Goal: Task Accomplishment & Management: Manage account settings

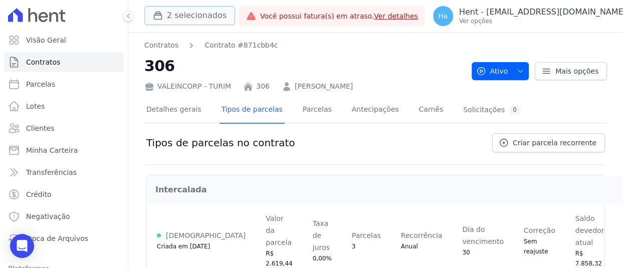
click at [184, 12] on button "2 selecionados" at bounding box center [189, 15] width 91 height 19
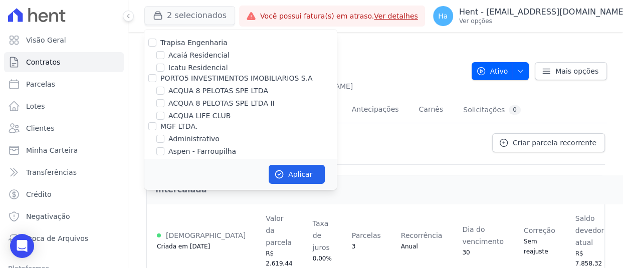
scroll to position [4096, 0]
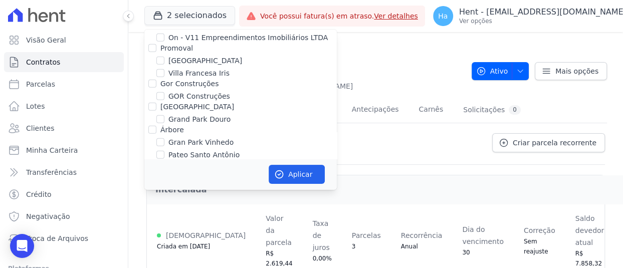
click at [160, 163] on input "RESIDENCIAL ABSOLUTO EMPREENDIMENTO IMOBILIARIO SPE LTDA" at bounding box center [160, 167] width 8 height 8
checkbox input "true"
drag, startPoint x: 286, startPoint y: 172, endPoint x: 301, endPoint y: 192, distance: 25.5
click at [286, 172] on button "Aplicar" at bounding box center [297, 174] width 56 height 19
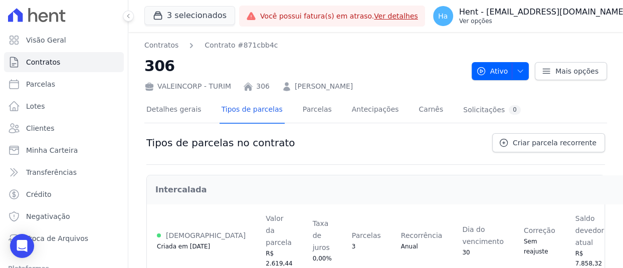
click at [574, 29] on button "Ha Hent - adriane.brito@hent.com.br Ver opções" at bounding box center [535, 16] width 221 height 28
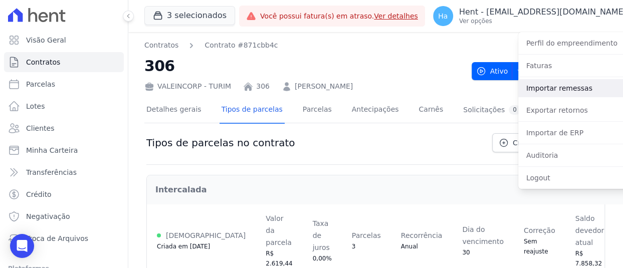
click at [550, 91] on link "Importar remessas" at bounding box center [582, 88] width 128 height 18
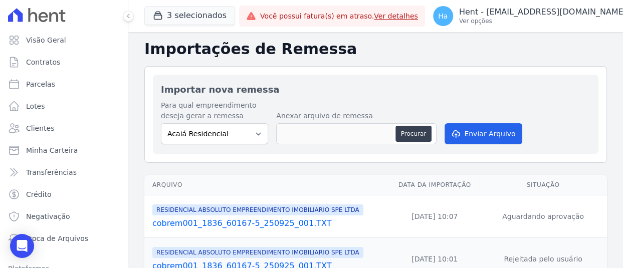
click at [285, 225] on link "cobrem001_1836_60167-5_250925_001.TXT" at bounding box center [269, 223] width 234 height 12
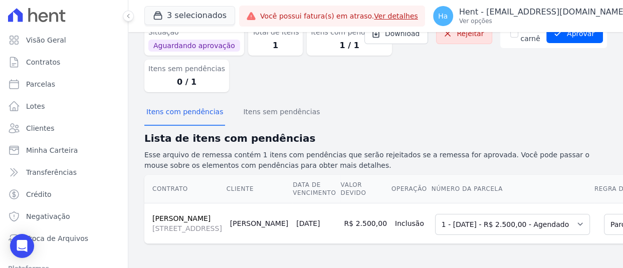
scroll to position [123, 0]
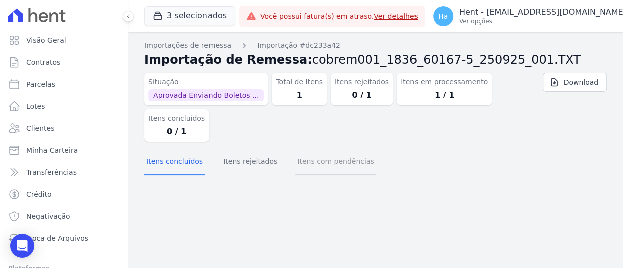
click at [330, 149] on button "Itens com pendências" at bounding box center [335, 162] width 81 height 26
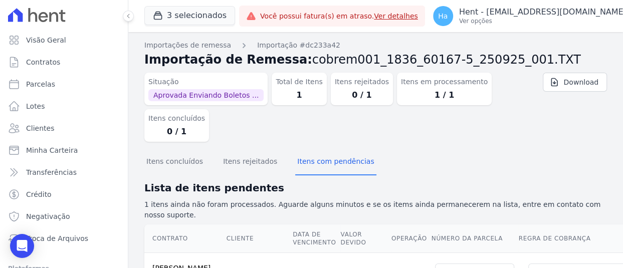
scroll to position [113, 0]
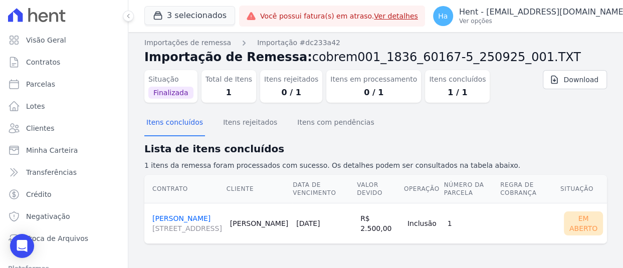
scroll to position [19, 0]
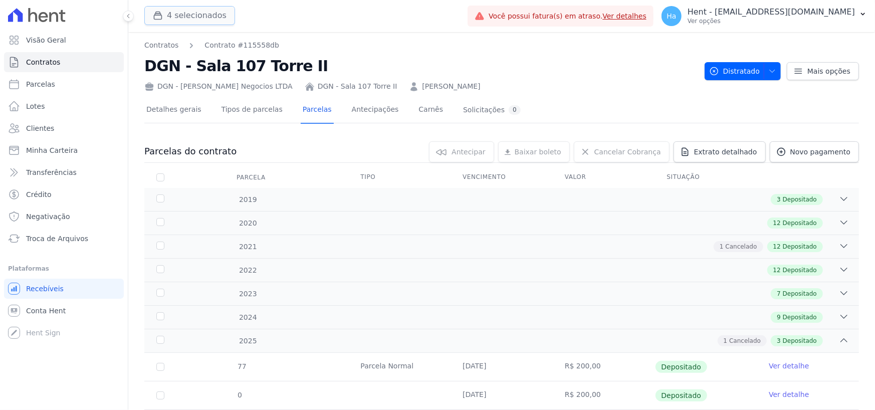
click at [188, 8] on button "4 selecionados" at bounding box center [189, 15] width 91 height 19
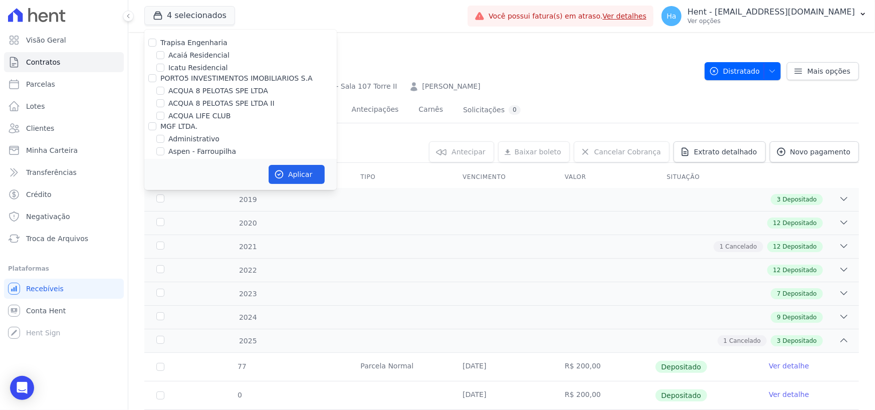
scroll to position [1084, 0]
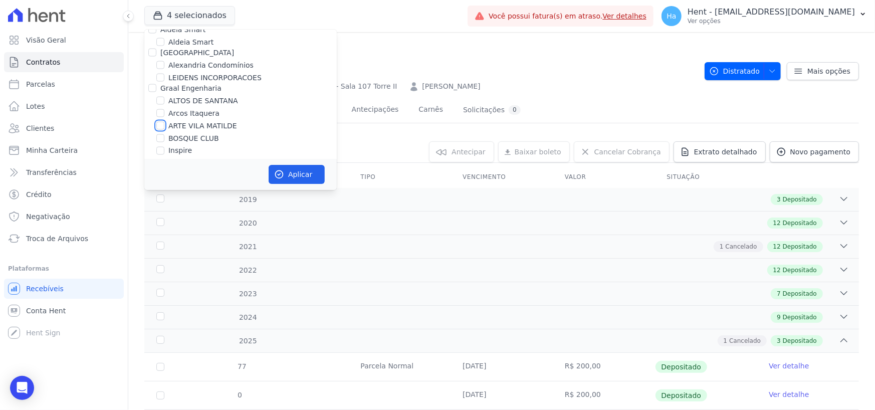
click at [161, 122] on input "ARTE VILA MATILDE" at bounding box center [160, 126] width 8 height 8
checkbox input "true"
click at [291, 167] on button "Aplicar" at bounding box center [297, 174] width 56 height 19
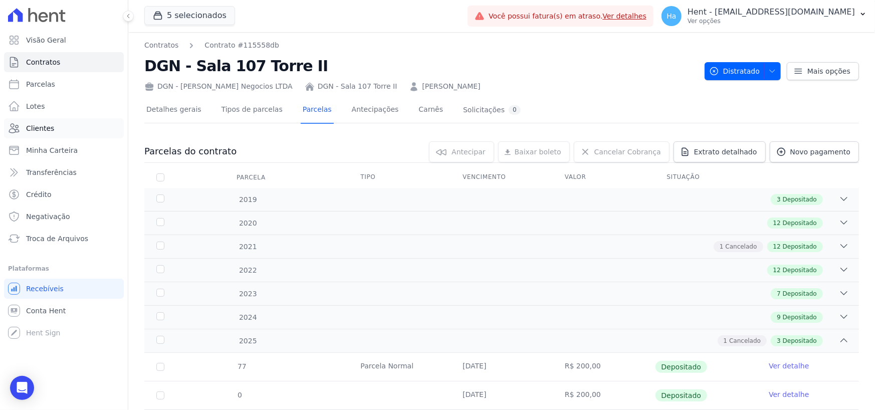
click at [48, 128] on span "Clientes" at bounding box center [40, 128] width 28 height 10
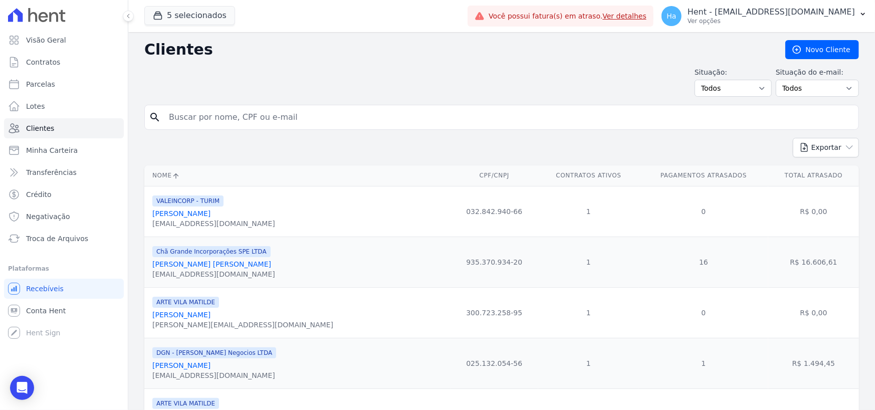
click at [232, 117] on input "search" at bounding box center [508, 117] width 691 height 20
paste input "[PERSON_NAME]"
type input "[PERSON_NAME]"
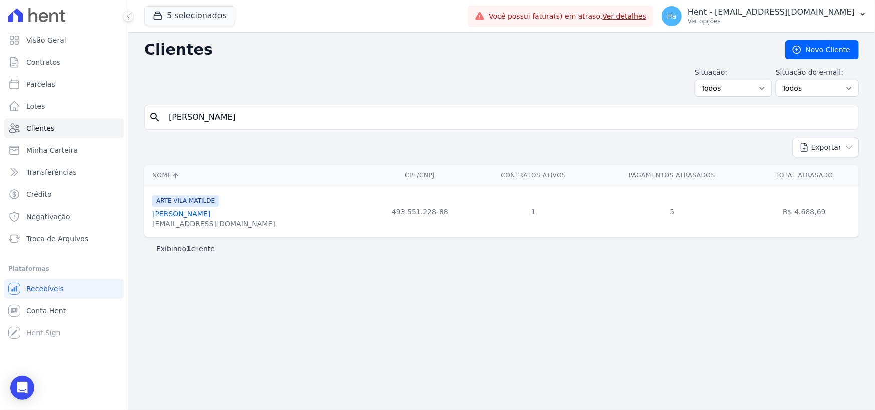
click at [210, 209] on link "[PERSON_NAME]" at bounding box center [181, 213] width 58 height 8
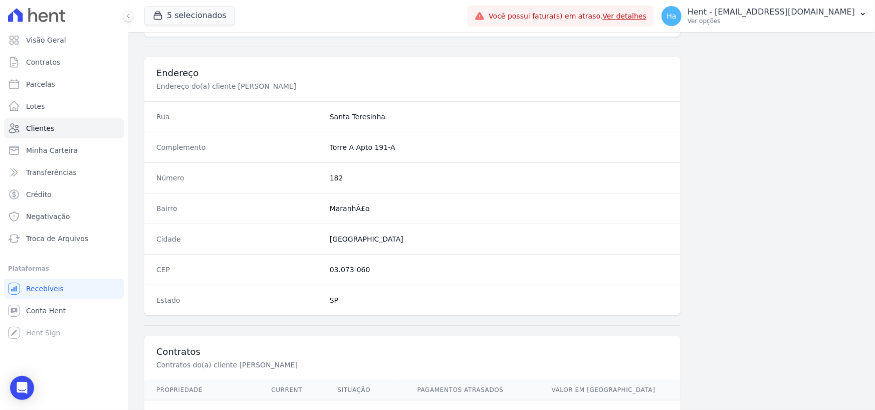
scroll to position [526, 0]
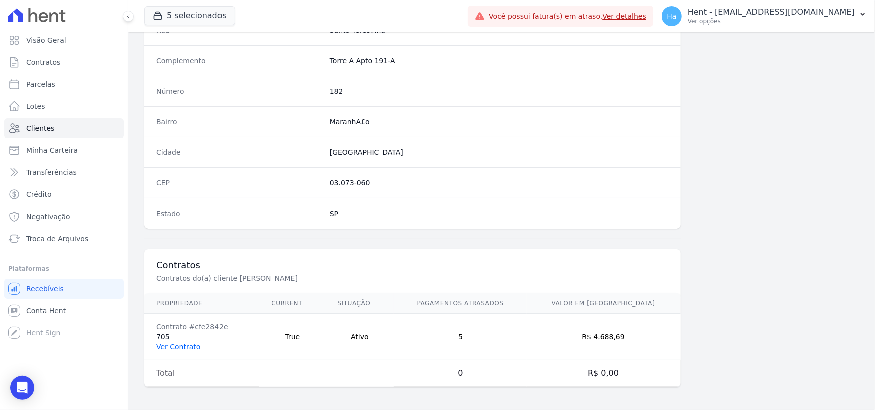
click at [184, 344] on link "Ver Contrato" at bounding box center [178, 347] width 44 height 8
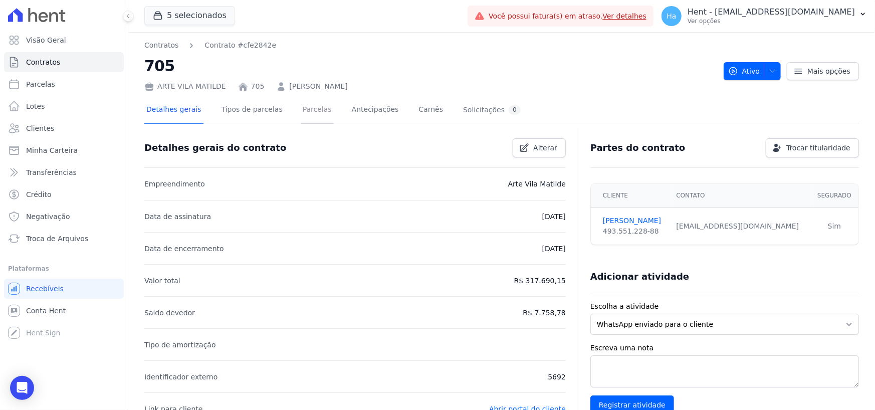
click at [301, 112] on link "Parcelas" at bounding box center [317, 110] width 33 height 27
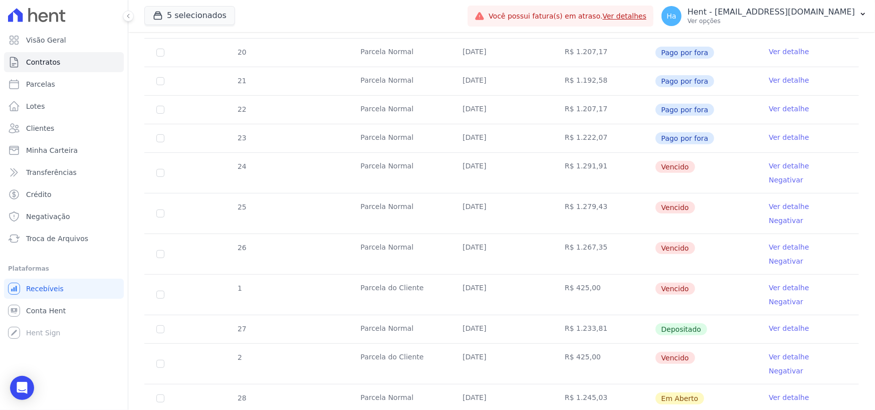
scroll to position [250, 0]
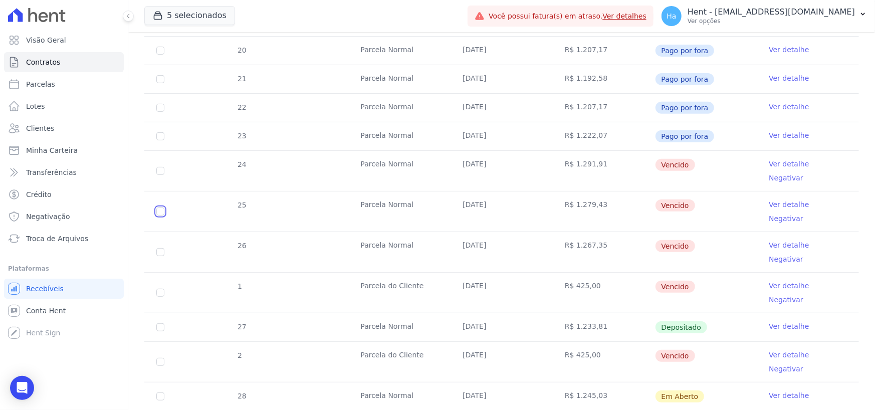
click at [160, 207] on input "checkbox" at bounding box center [160, 211] width 8 height 8
checkbox input "true"
click at [161, 248] on input "checkbox" at bounding box center [160, 252] width 8 height 8
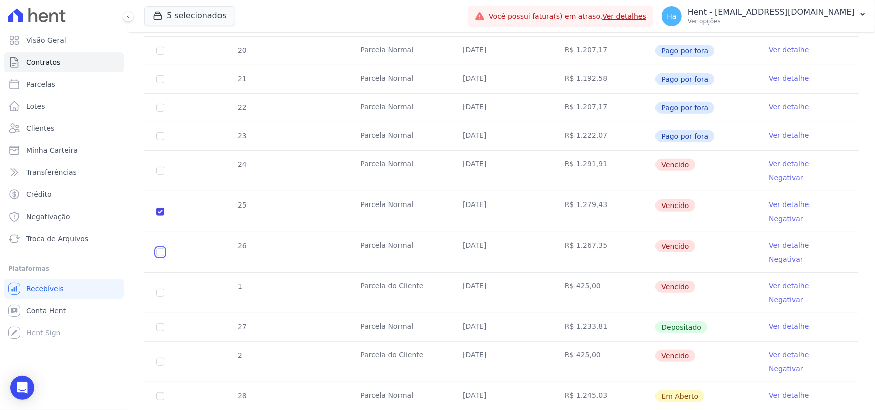
checkbox input "true"
click at [160, 167] on input "checkbox" at bounding box center [160, 171] width 8 height 8
checkbox input "true"
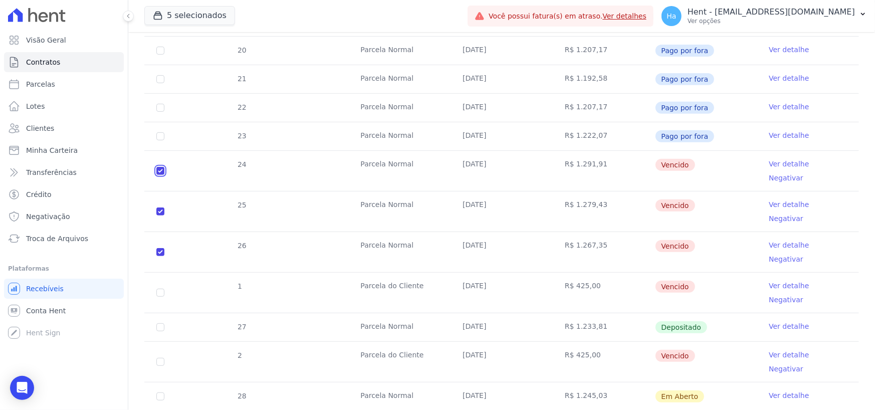
click at [162, 167] on input "checkbox" at bounding box center [160, 171] width 8 height 8
checkbox input "false"
checkbox input "true"
click at [160, 207] on input "checkbox" at bounding box center [160, 211] width 8 height 8
checkbox input "false"
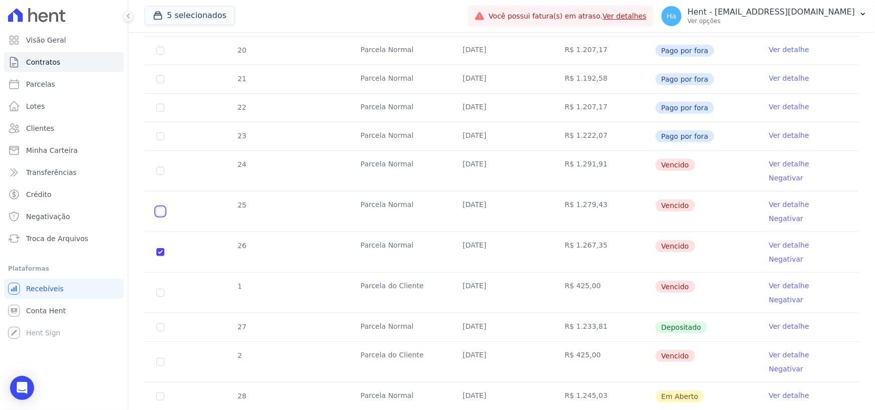
checkbox input "true"
click at [157, 248] on input "checkbox" at bounding box center [160, 252] width 8 height 8
checkbox input "false"
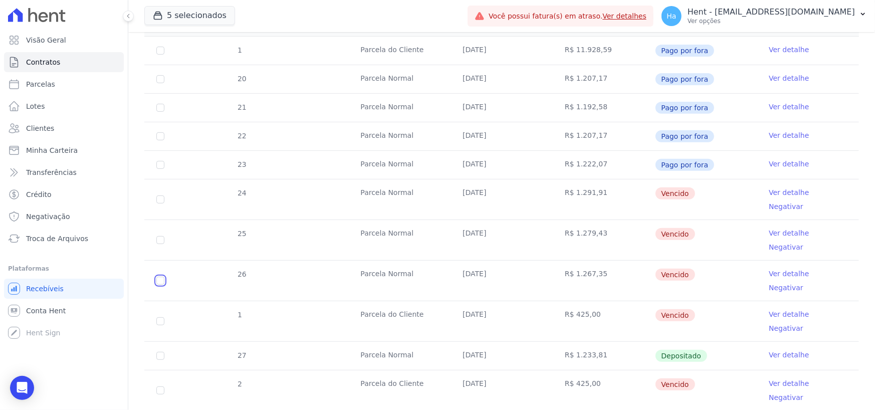
scroll to position [211, 0]
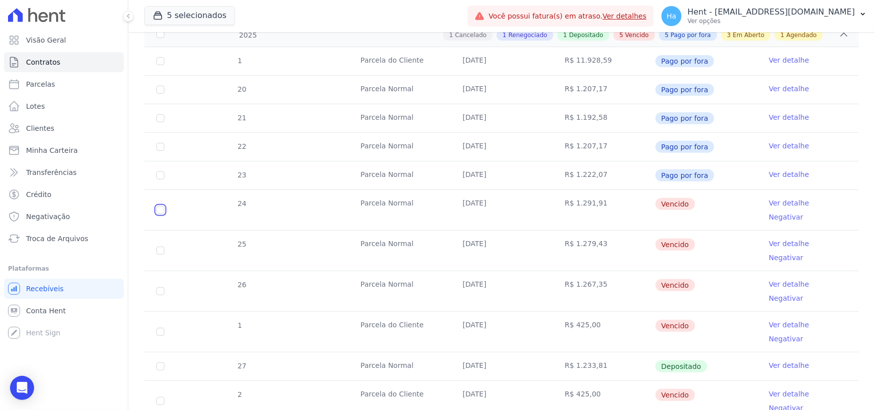
click at [160, 206] on input "checkbox" at bounding box center [160, 210] width 8 height 8
checkbox input "true"
click at [160, 246] on input "checkbox" at bounding box center [160, 250] width 8 height 8
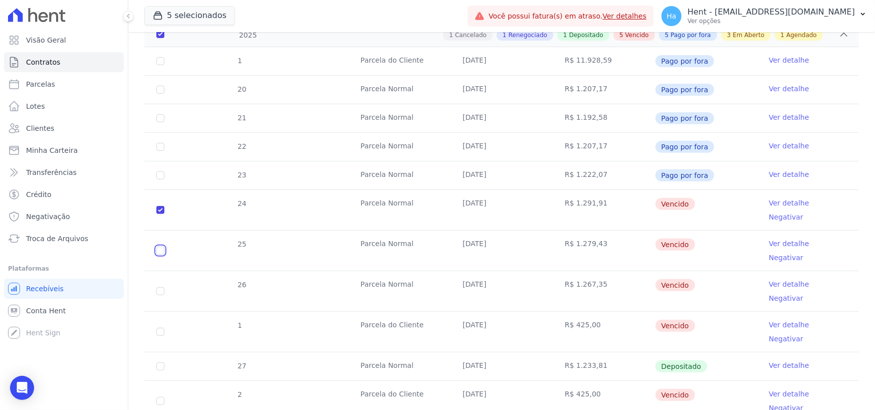
checkbox input "true"
click at [160, 287] on input "checkbox" at bounding box center [160, 291] width 8 height 8
checkbox input "true"
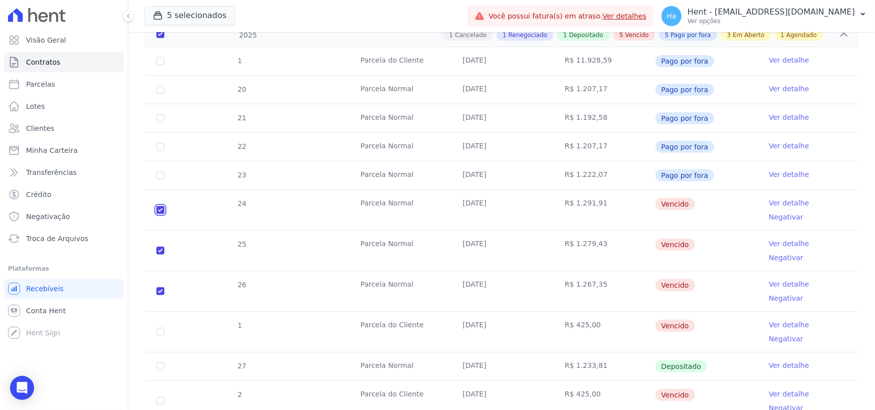
click at [161, 206] on input "checkbox" at bounding box center [160, 210] width 8 height 8
checkbox input "false"
checkbox input "true"
click at [210, 17] on button "5 selecionados" at bounding box center [189, 15] width 91 height 19
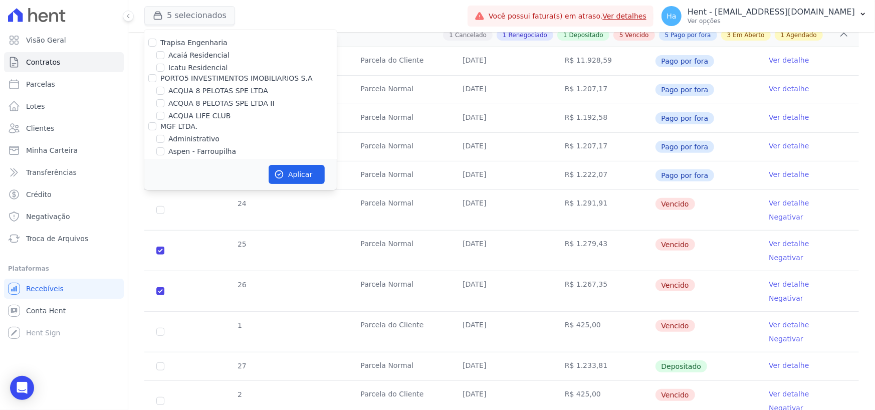
scroll to position [1047, 0]
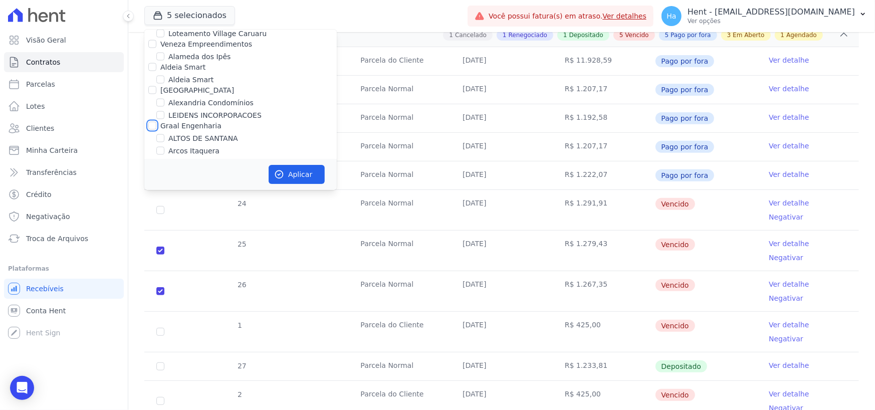
click at [155, 122] on input "Graal Engenharia" at bounding box center [152, 126] width 8 height 8
checkbox input "true"
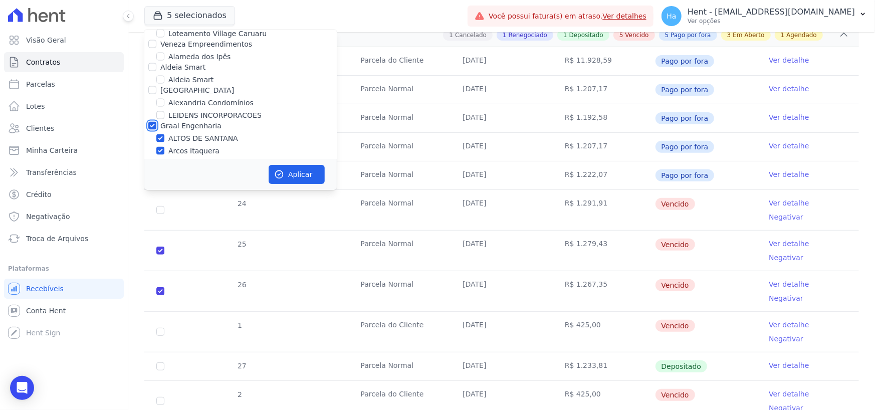
checkbox input "true"
click at [304, 174] on button "Aplicar" at bounding box center [297, 174] width 56 height 19
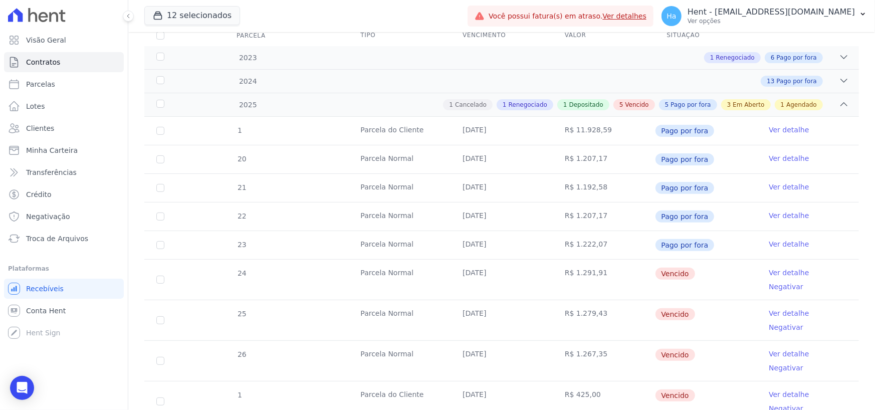
scroll to position [301, 0]
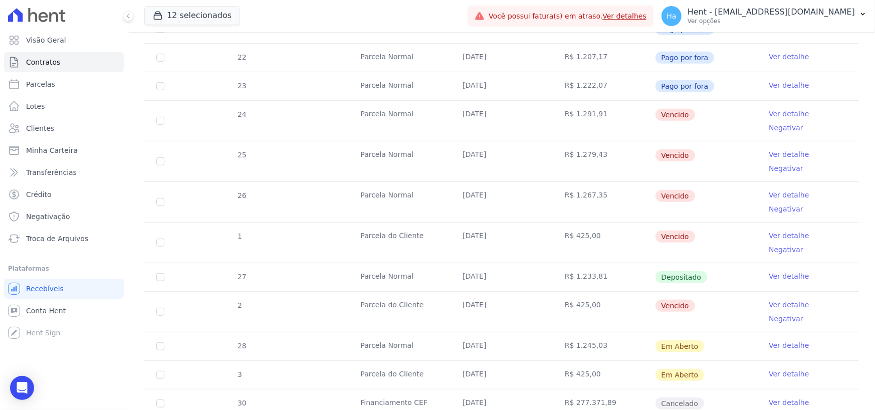
click at [775, 113] on link "Ver detalhe" at bounding box center [789, 114] width 40 height 10
click at [772, 300] on link "Ver detalhe" at bounding box center [789, 305] width 40 height 10
click at [774, 230] on link "Ver detalhe" at bounding box center [789, 235] width 40 height 10
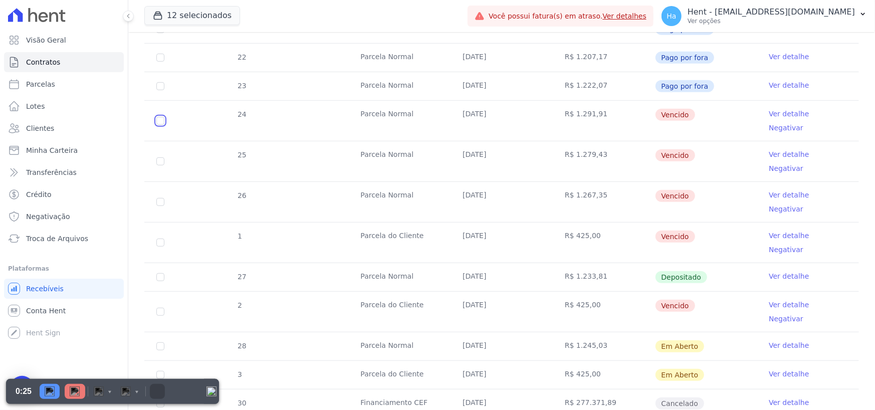
click at [162, 117] on input "checkbox" at bounding box center [160, 121] width 8 height 8
checkbox input "true"
click at [162, 157] on input "checkbox" at bounding box center [160, 161] width 8 height 8
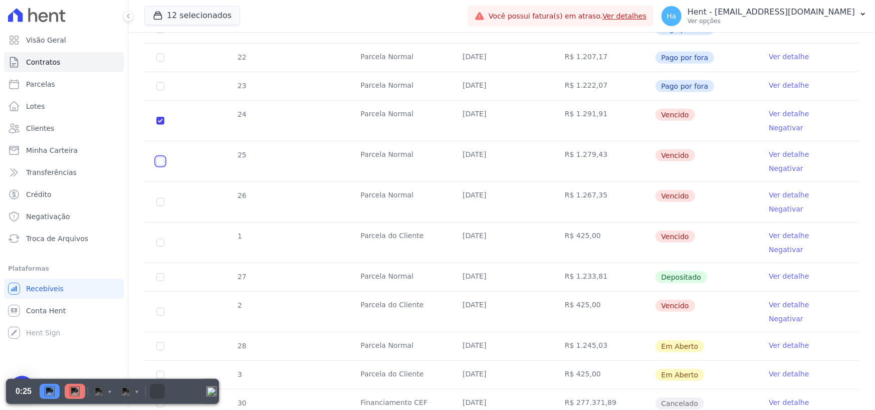
checkbox input "true"
click at [164, 182] on td "26" at bounding box center [160, 202] width 32 height 40
click at [160, 198] on input "checkbox" at bounding box center [160, 202] width 8 height 8
checkbox input "true"
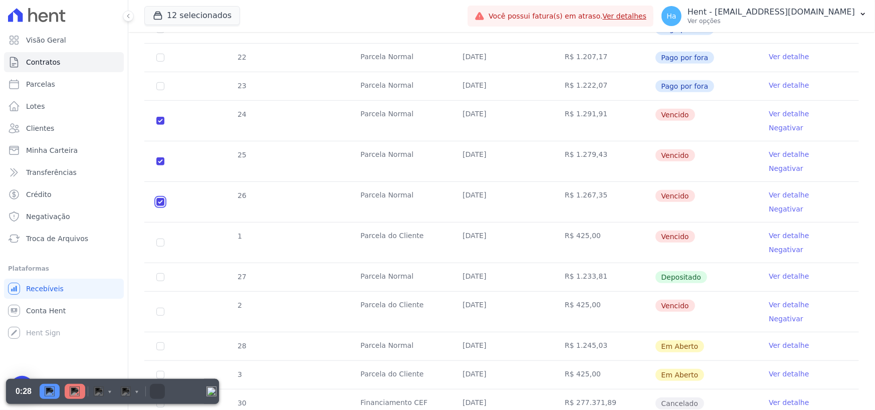
checkbox input "true"
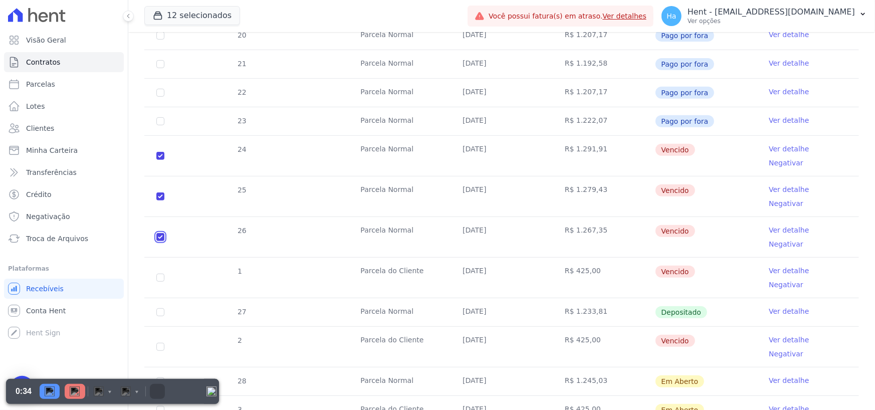
scroll to position [250, 0]
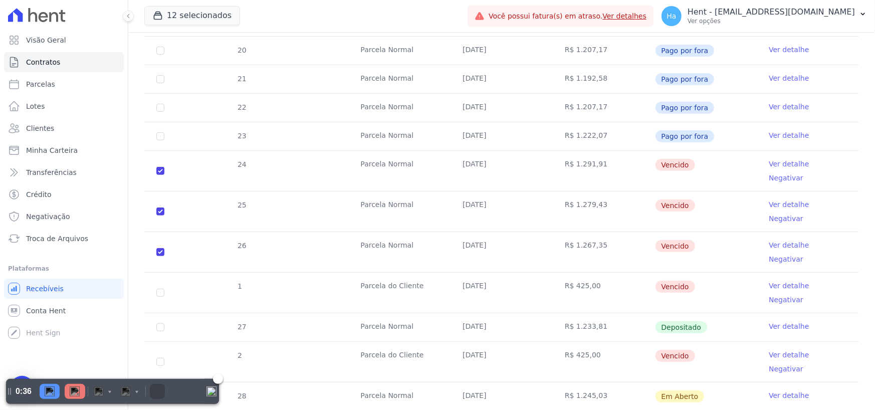
click at [49, 388] on img "Pause" at bounding box center [50, 391] width 10 height 10
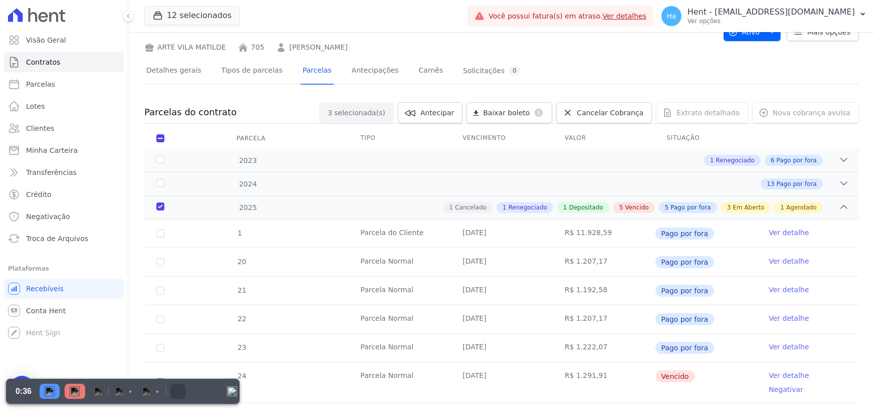
scroll to position [0, 0]
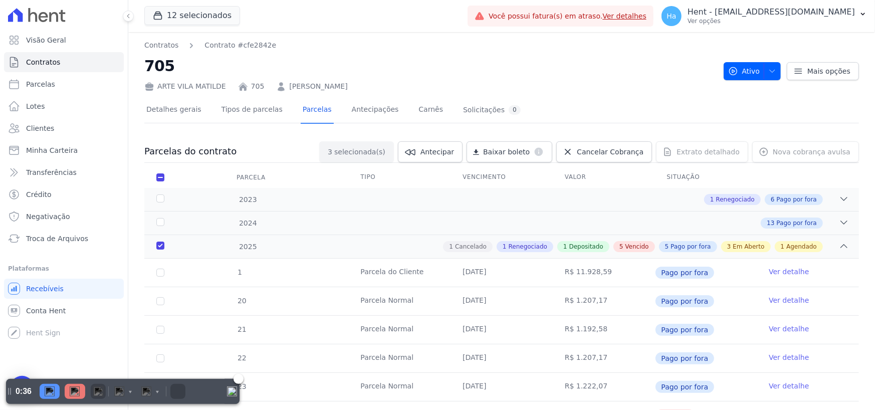
click at [97, 391] on img "Discard" at bounding box center [98, 391] width 10 height 10
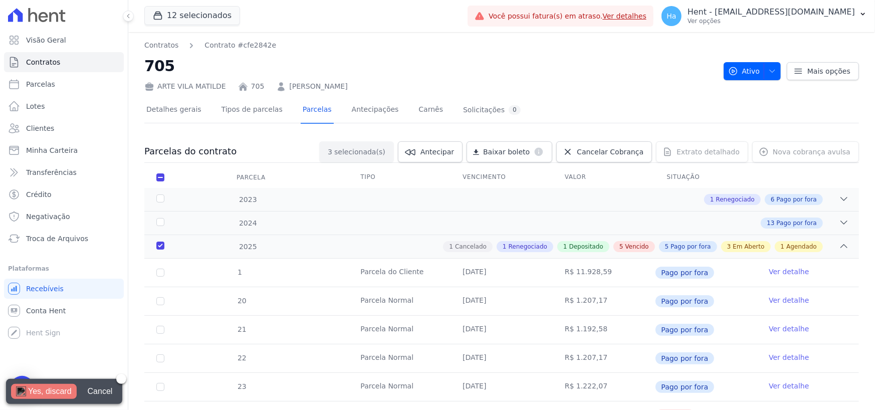
click at [30, 391] on div "Yes, discard" at bounding box center [50, 391] width 44 height 15
select select "default"
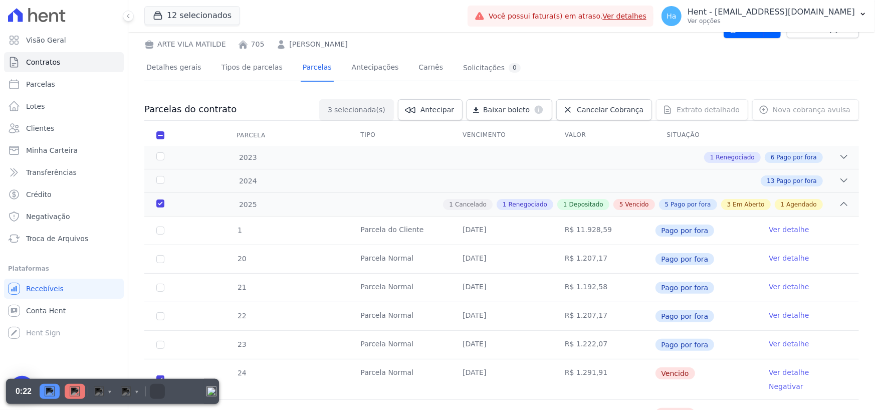
scroll to position [351, 0]
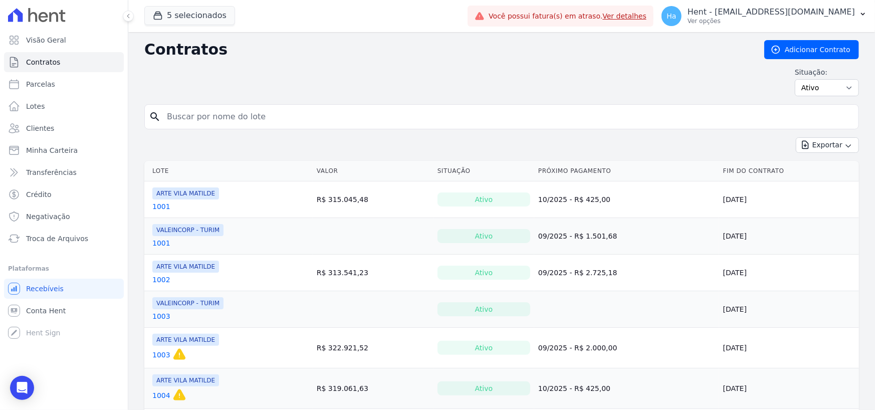
click at [359, 128] on div "search" at bounding box center [501, 116] width 714 height 25
click at [364, 120] on input "search" at bounding box center [507, 117] width 693 height 20
type input "14907"
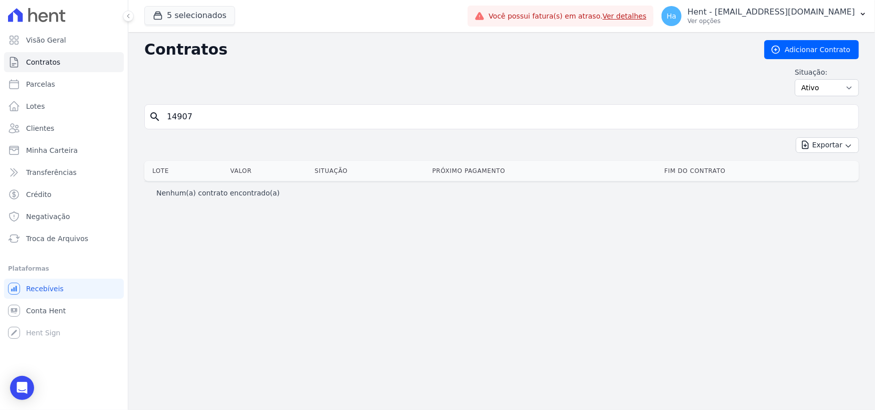
drag, startPoint x: 222, startPoint y: 115, endPoint x: 214, endPoint y: 117, distance: 7.9
click at [221, 115] on input "14907" at bounding box center [507, 117] width 693 height 20
click at [47, 131] on span "Clientes" at bounding box center [40, 128] width 28 height 10
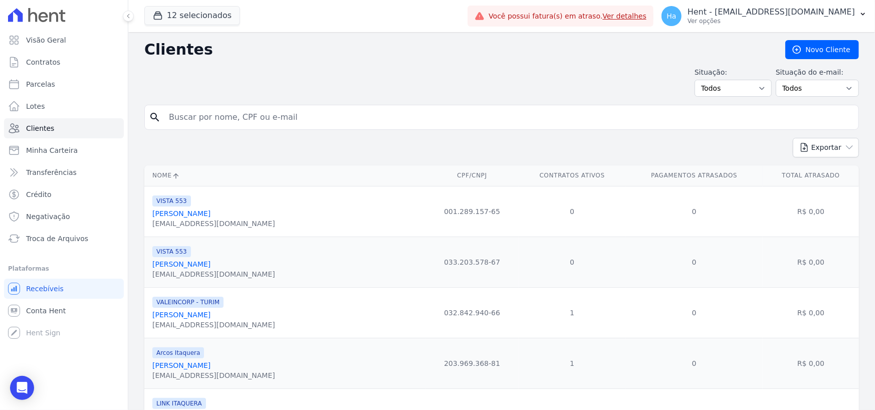
click at [258, 119] on input "search" at bounding box center [508, 117] width 691 height 20
type input "Hassan"
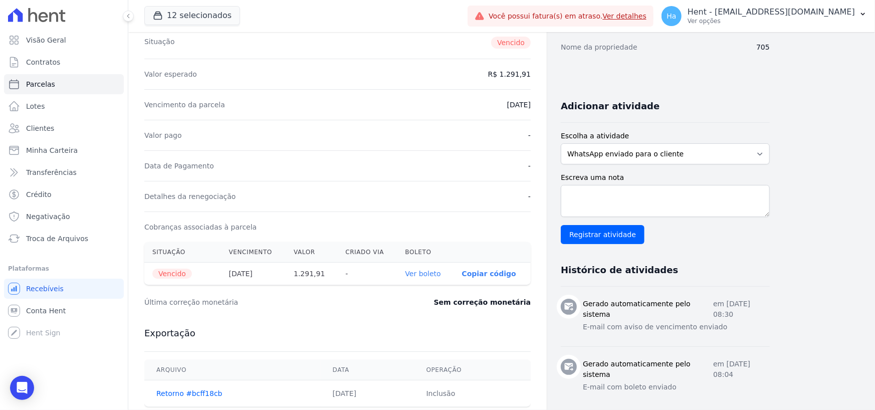
scroll to position [200, 0]
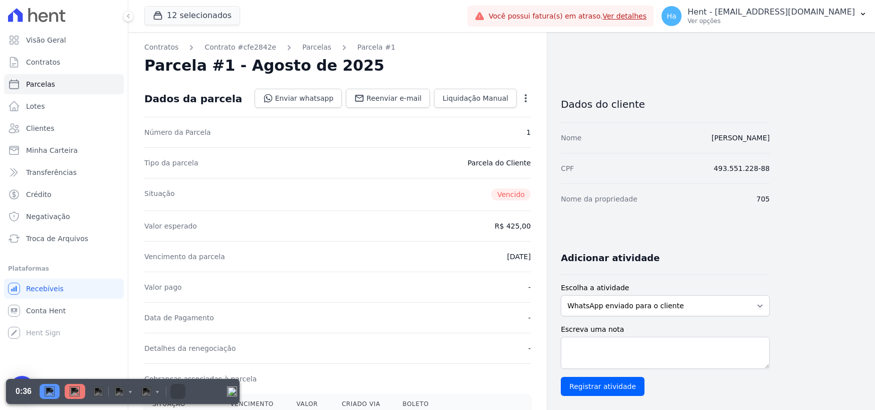
select select "default"
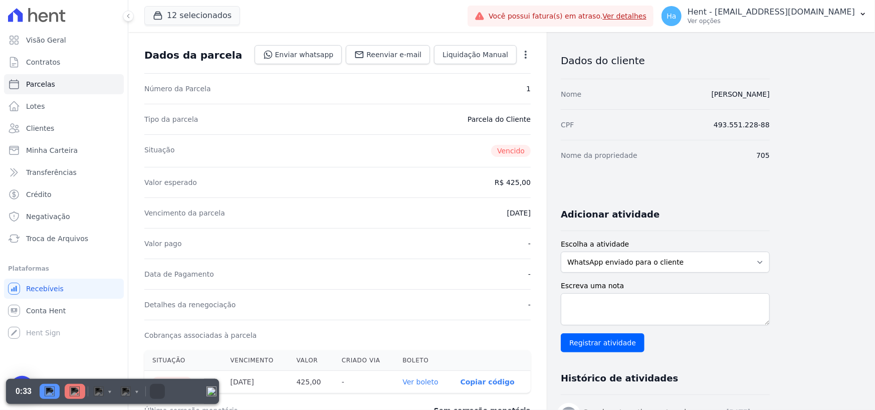
scroll to position [200, 0]
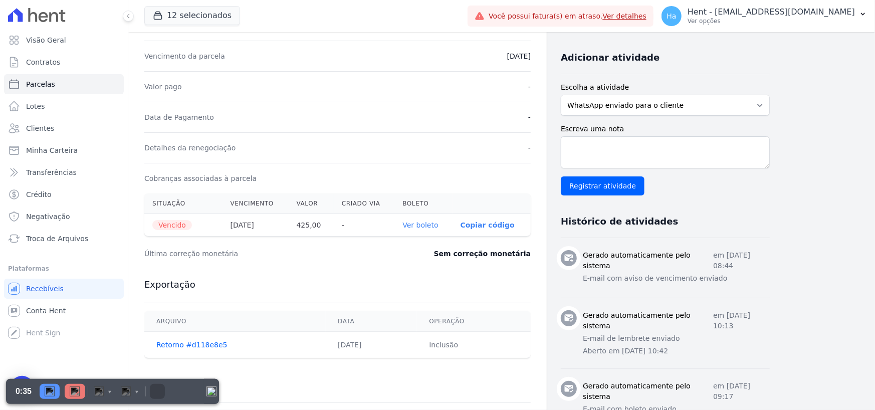
drag, startPoint x: 148, startPoint y: 201, endPoint x: 188, endPoint y: 209, distance: 41.5
click at [188, 209] on th "Situação" at bounding box center [183, 203] width 78 height 21
click at [204, 230] on th "Vencido" at bounding box center [183, 225] width 78 height 23
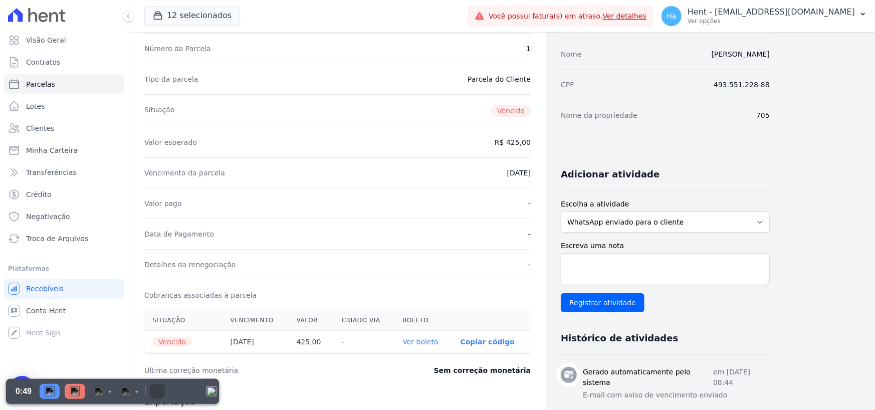
scroll to position [100, 0]
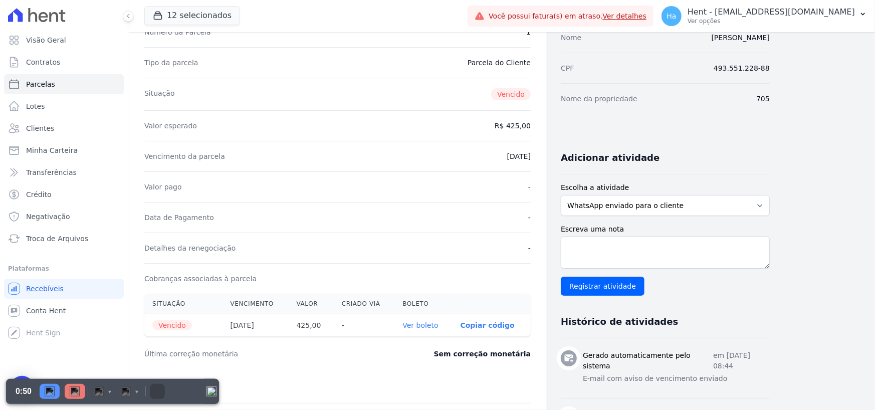
drag, startPoint x: 492, startPoint y: 155, endPoint x: 537, endPoint y: 159, distance: 44.8
click at [537, 159] on div "Contratos Contrato #cfe2842e [GEOGRAPHIC_DATA] Parcela #1 Parcela #1 - Agosto d…" at bounding box center [337, 255] width 418 height 646
drag, startPoint x: 489, startPoint y: 91, endPoint x: 528, endPoint y: 96, distance: 39.0
click at [528, 96] on div "Situação [GEOGRAPHIC_DATA]" at bounding box center [337, 94] width 386 height 33
drag, startPoint x: 157, startPoint y: 323, endPoint x: 184, endPoint y: 324, distance: 27.6
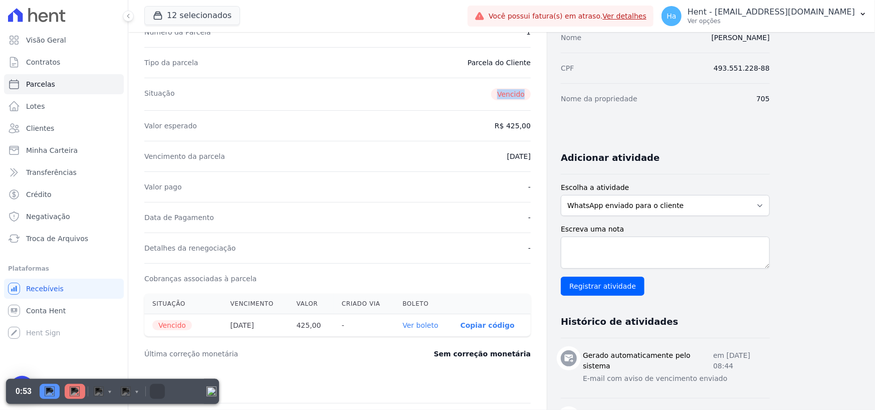
click at [184, 324] on span "Vencido" at bounding box center [172, 325] width 40 height 10
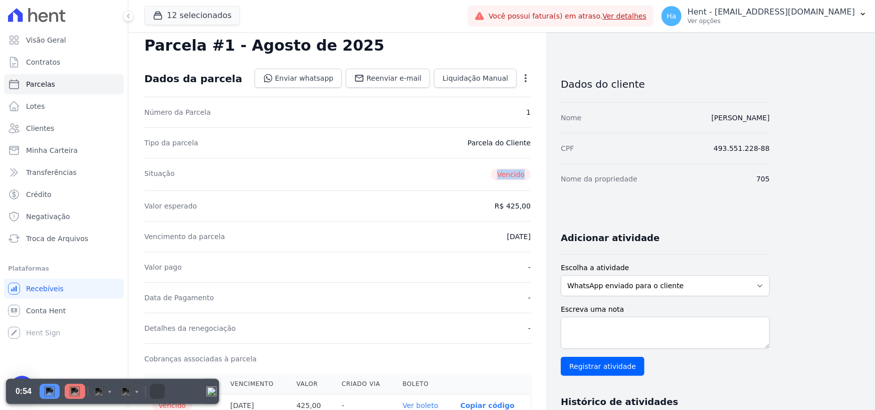
scroll to position [0, 0]
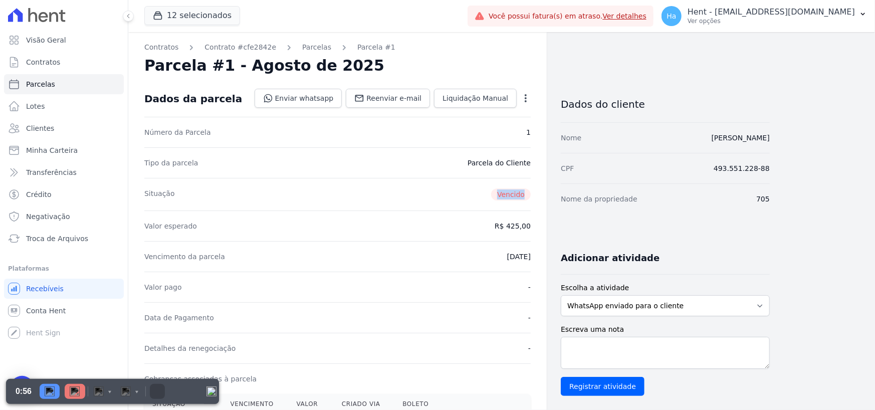
click at [527, 100] on icon "button" at bounding box center [526, 98] width 10 height 10
click at [478, 113] on link "Alterar" at bounding box center [482, 112] width 88 height 18
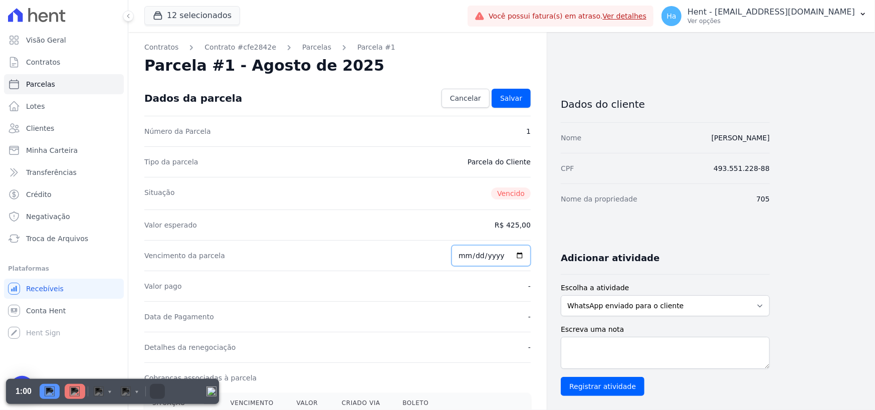
click at [467, 256] on input "[DATE]" at bounding box center [490, 255] width 79 height 21
click at [320, 196] on div "Situação [GEOGRAPHIC_DATA]" at bounding box center [337, 193] width 386 height 33
click at [45, 403] on div at bounding box center [62, 391] width 51 height 25
click at [49, 393] on img "Pause" at bounding box center [50, 391] width 10 height 10
click at [76, 392] on img at bounding box center [75, 391] width 10 height 10
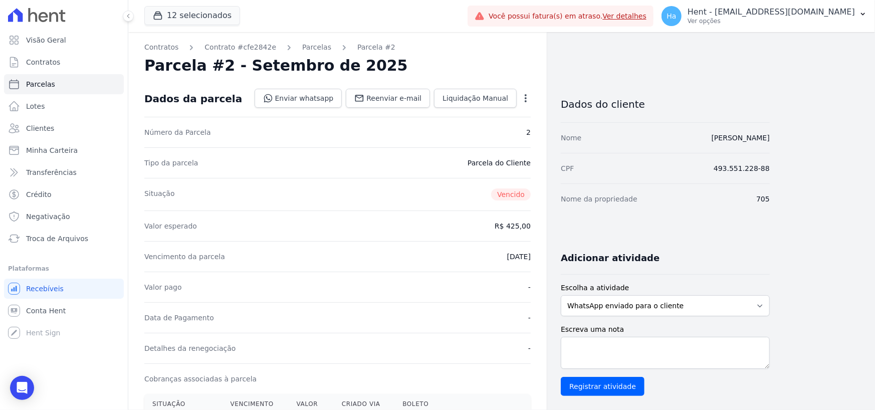
click at [527, 95] on icon "button" at bounding box center [526, 98] width 10 height 10
click at [525, 45] on nav "Contratos Contrato #cfe2842e Parcelas Parcela #2" at bounding box center [337, 47] width 386 height 11
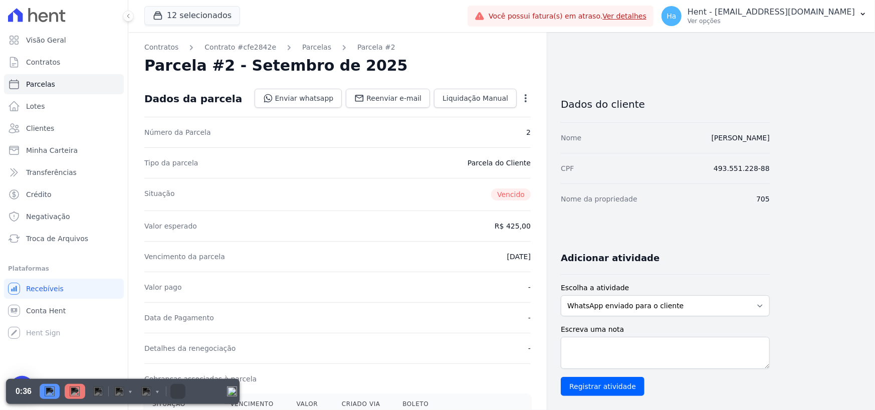
drag, startPoint x: 771, startPoint y: 196, endPoint x: 757, endPoint y: 199, distance: 14.5
click at [757, 199] on div "Contratos Contrato #cfe2842e Parcelas Parcela #2 Parcela #2 - Setembro de 2025 …" at bounding box center [493, 355] width 730 height 646
copy dd "705"
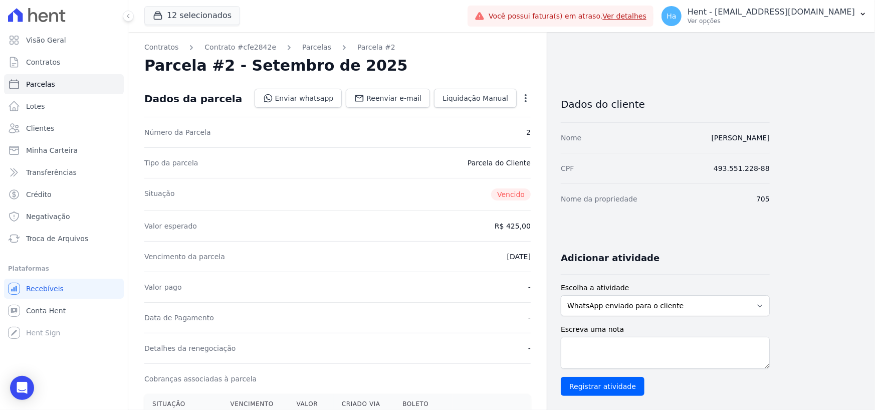
select select "default"
